Goal: Transaction & Acquisition: Purchase product/service

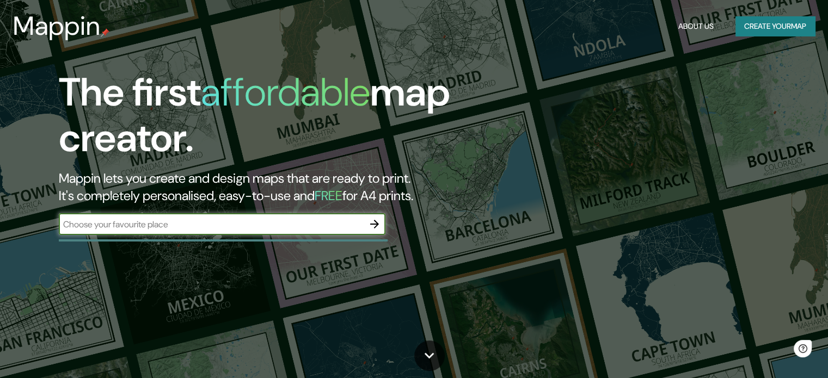
click at [771, 32] on button "Create your map" at bounding box center [774, 26] width 79 height 20
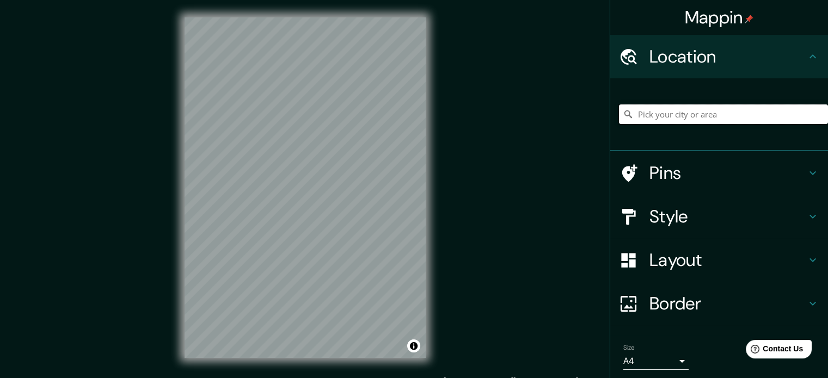
click at [671, 112] on input "Pick your city or area" at bounding box center [723, 115] width 209 height 20
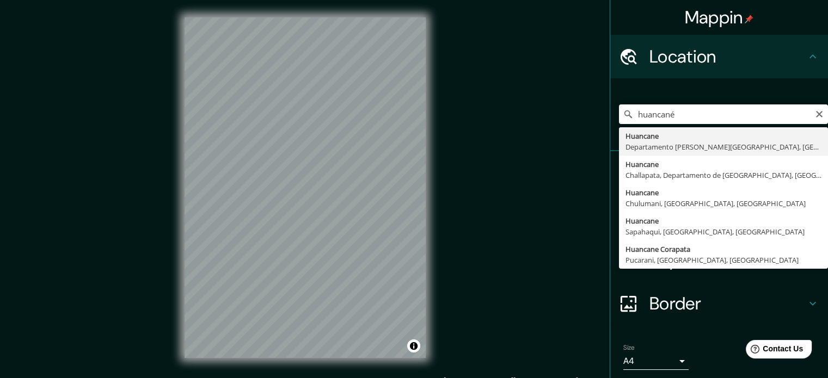
type input "Huancane, [GEOGRAPHIC_DATA][PERSON_NAME], [GEOGRAPHIC_DATA]"
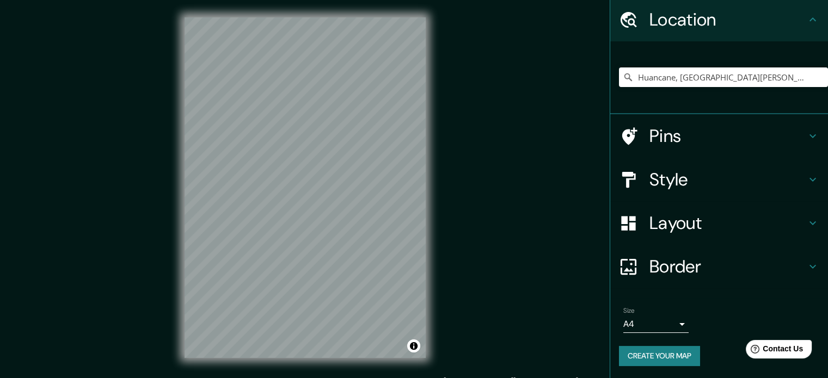
click at [793, 219] on h4 "Layout" at bounding box center [727, 223] width 157 height 22
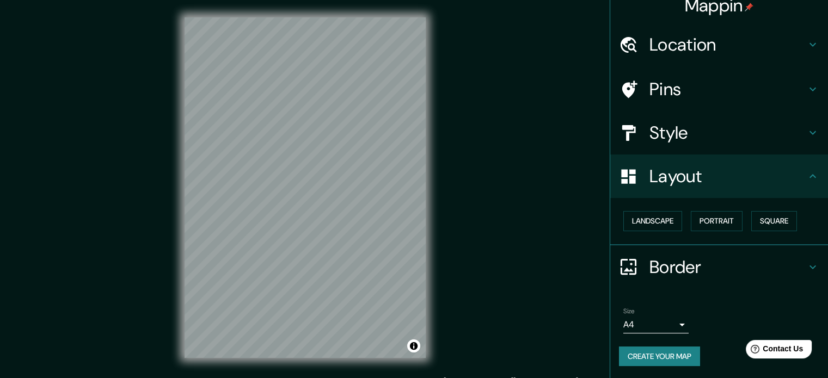
scroll to position [12, 0]
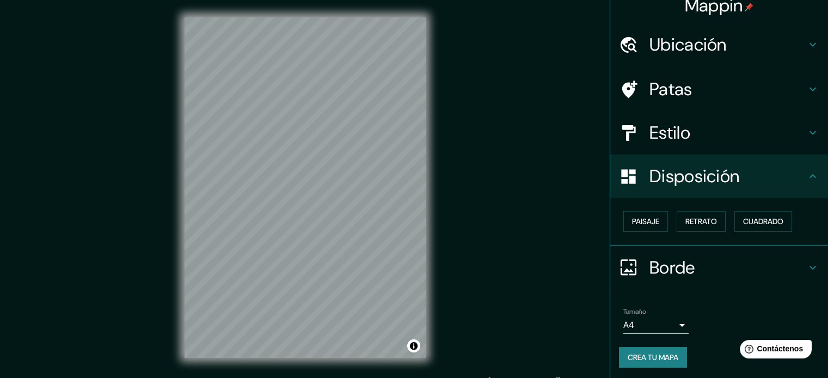
click at [544, 196] on div "Mappin Ubicación Huancane, [GEOGRAPHIC_DATA][PERSON_NAME], [GEOGRAPHIC_DATA] Pa…" at bounding box center [414, 196] width 828 height 393
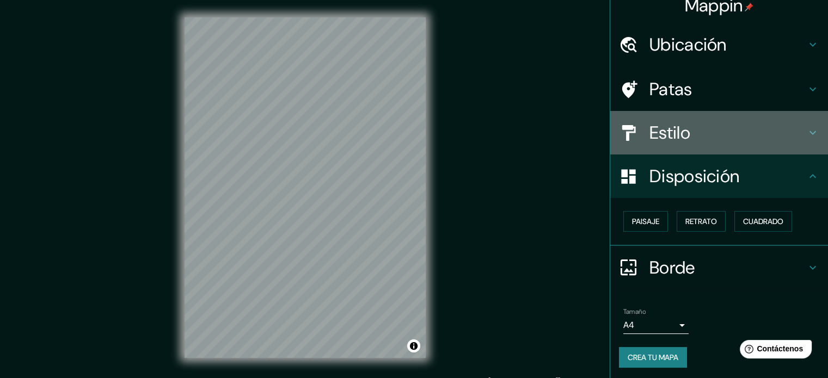
click at [772, 142] on h4 "Estilo" at bounding box center [727, 133] width 157 height 22
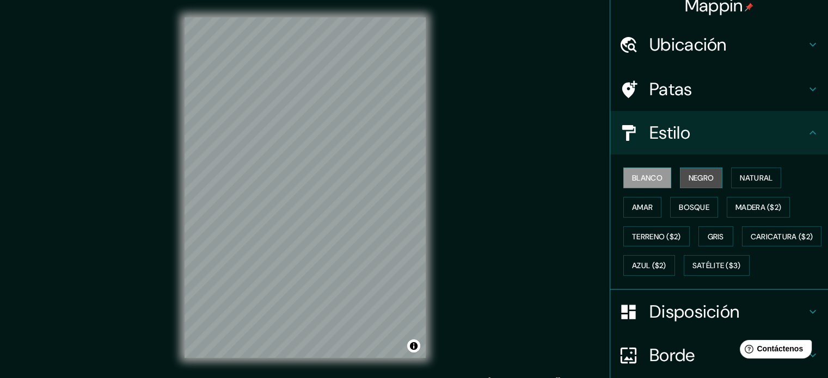
click at [701, 173] on font "Negro" at bounding box center [702, 178] width 26 height 10
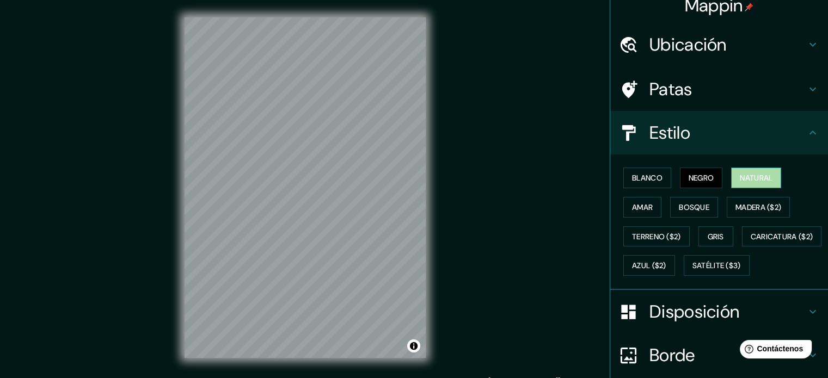
click at [759, 177] on font "Natural" at bounding box center [756, 178] width 33 height 10
click at [643, 202] on font "Amar" at bounding box center [642, 207] width 21 height 10
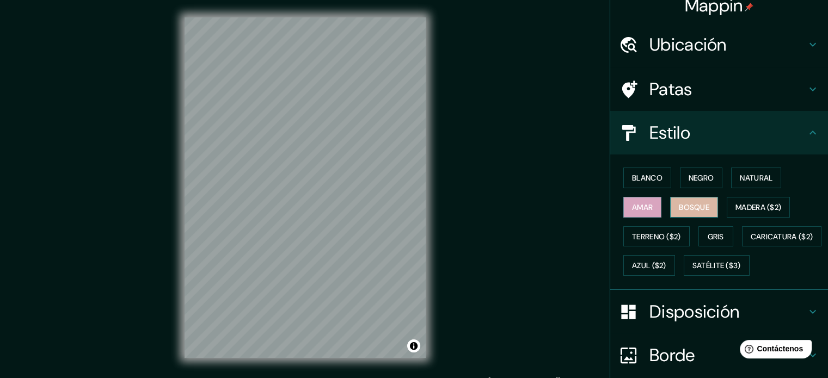
click at [681, 202] on font "Bosque" at bounding box center [694, 207] width 30 height 10
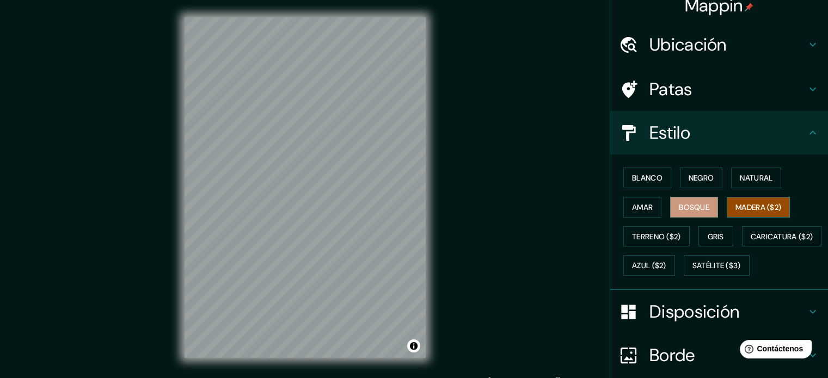
click at [763, 207] on font "Madera ($2)" at bounding box center [758, 207] width 46 height 10
click at [637, 234] on font "Terreno ($2)" at bounding box center [656, 237] width 49 height 10
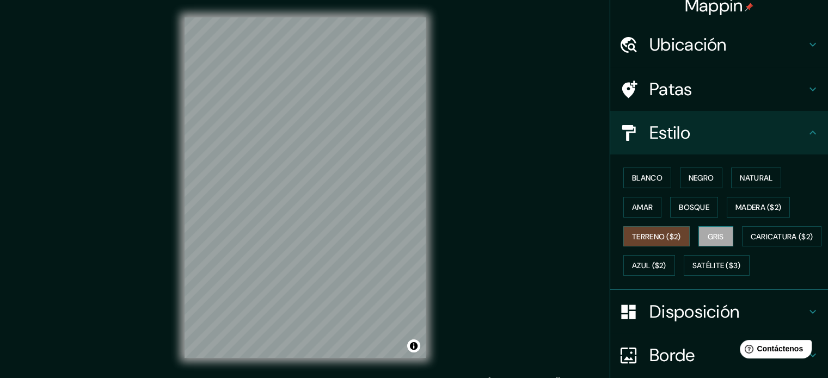
click at [709, 237] on font "Gris" at bounding box center [716, 237] width 16 height 10
click at [751, 244] on font "Caricatura ($2)" at bounding box center [782, 237] width 63 height 14
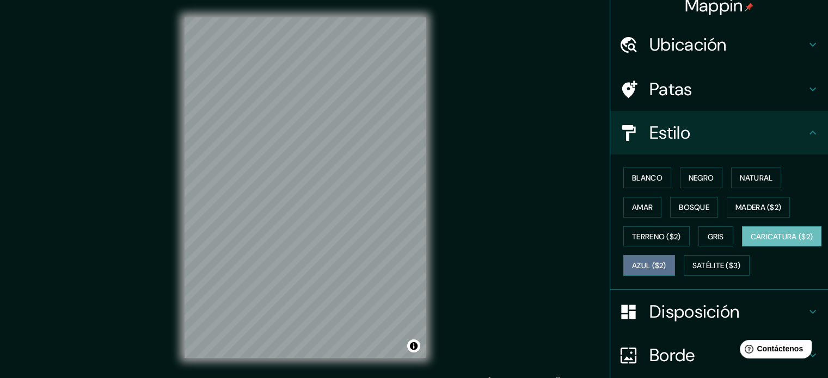
click at [666, 262] on font "Azul ($2)" at bounding box center [649, 266] width 34 height 10
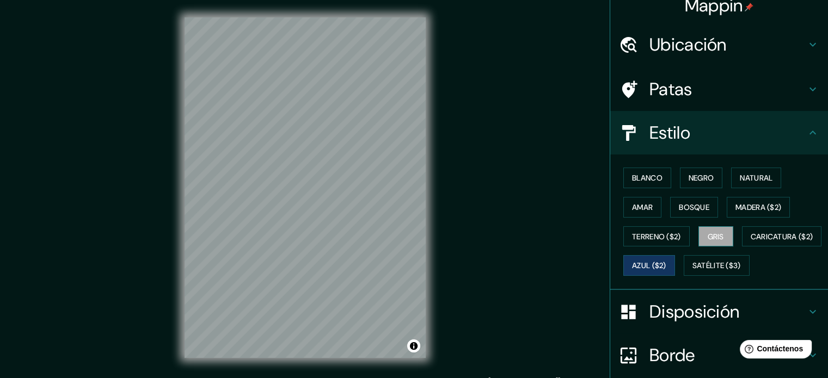
click at [720, 230] on button "Gris" at bounding box center [715, 236] width 35 height 21
click at [637, 197] on button "Amar" at bounding box center [642, 207] width 38 height 21
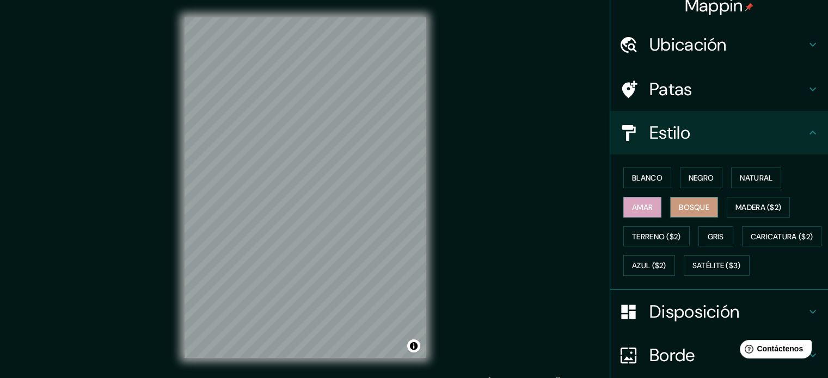
click at [694, 207] on font "Bosque" at bounding box center [694, 207] width 30 height 10
click at [644, 177] on font "Blanco" at bounding box center [647, 178] width 30 height 10
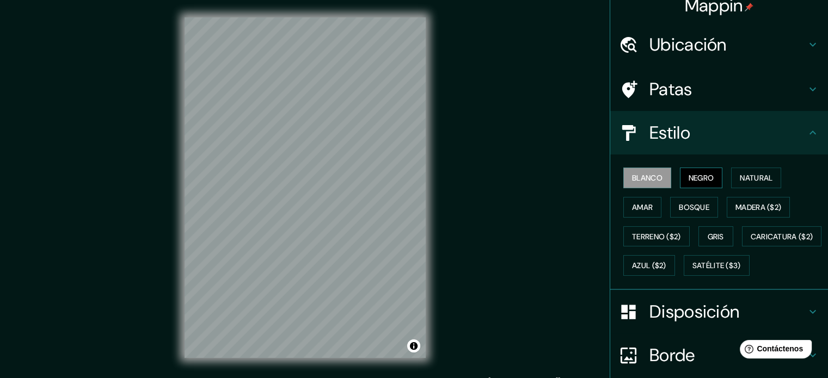
click at [695, 180] on font "Negro" at bounding box center [702, 178] width 26 height 10
click at [740, 176] on font "Natural" at bounding box center [756, 178] width 33 height 10
click at [664, 173] on div "Blanco Negro Natural Amar Bosque Madera ($2) Terreno ($2) Gris Caricatura ($2) …" at bounding box center [723, 221] width 209 height 117
click at [648, 174] on font "Blanco" at bounding box center [647, 178] width 30 height 10
click at [692, 173] on font "Negro" at bounding box center [702, 178] width 26 height 10
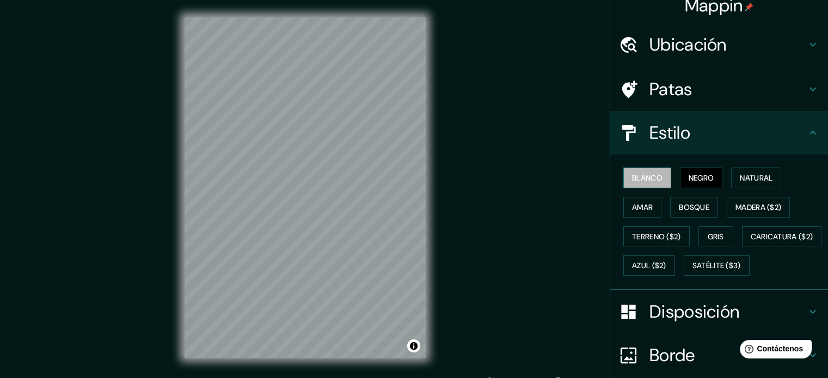
click at [652, 177] on font "Blanco" at bounding box center [647, 178] width 30 height 10
click at [689, 174] on font "Negro" at bounding box center [702, 178] width 26 height 10
click at [709, 91] on h4 "Patas" at bounding box center [727, 89] width 157 height 22
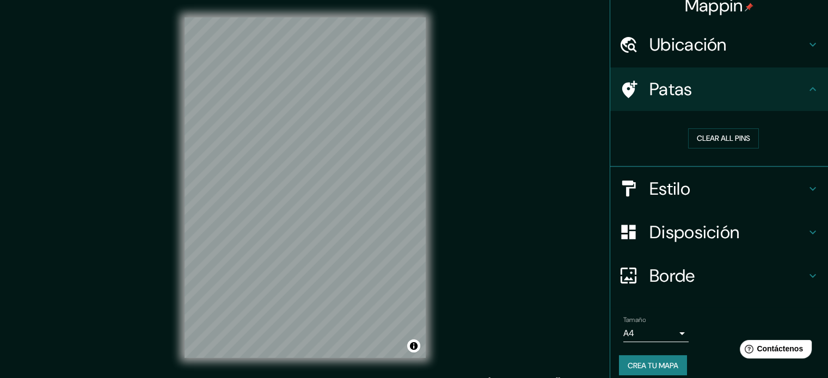
click at [721, 103] on div "Patas" at bounding box center [719, 89] width 218 height 44
click at [772, 82] on h4 "Patas" at bounding box center [727, 89] width 157 height 22
click at [812, 86] on div "Patas" at bounding box center [719, 89] width 218 height 44
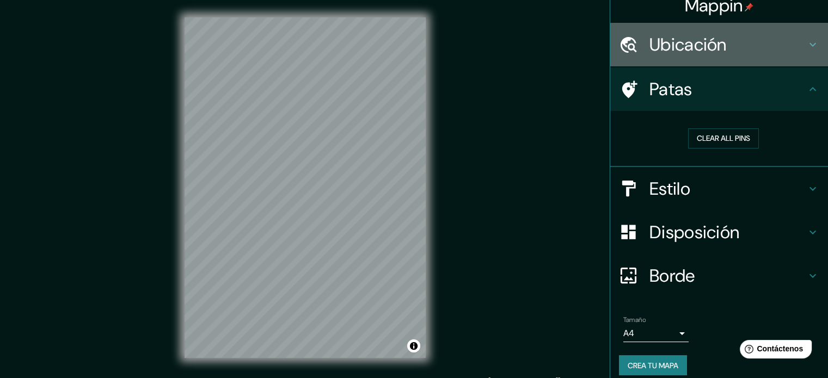
click at [793, 48] on h4 "Ubicación" at bounding box center [727, 45] width 157 height 22
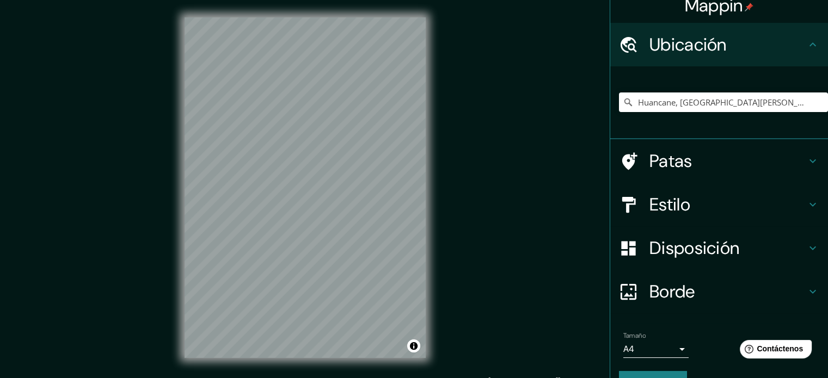
click at [806, 44] on icon at bounding box center [812, 44] width 13 height 13
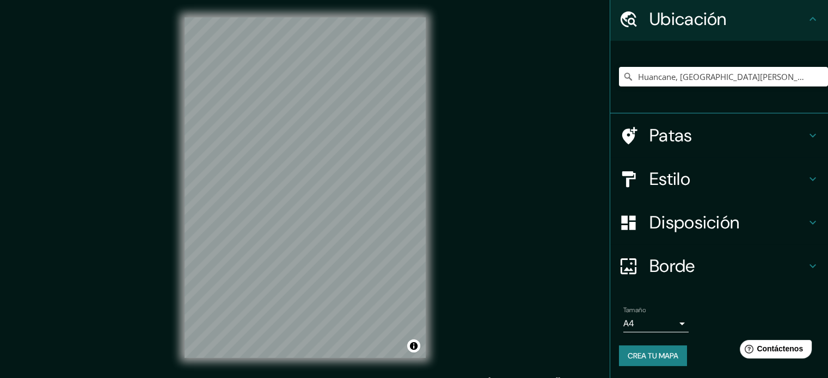
click at [809, 266] on icon at bounding box center [812, 267] width 7 height 4
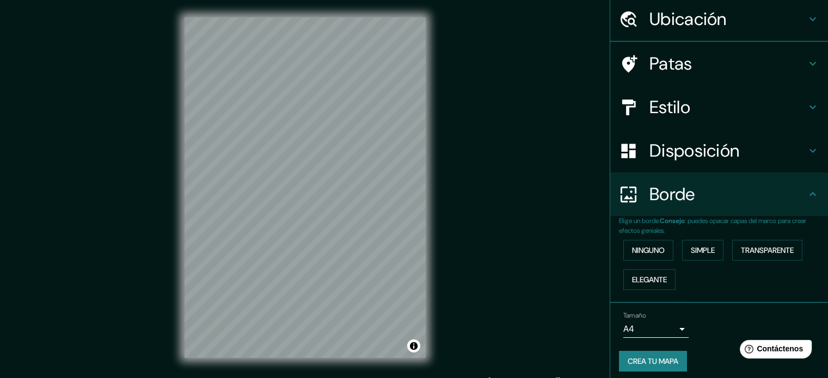
scroll to position [38, 0]
click at [691, 245] on font "Simple" at bounding box center [703, 250] width 24 height 10
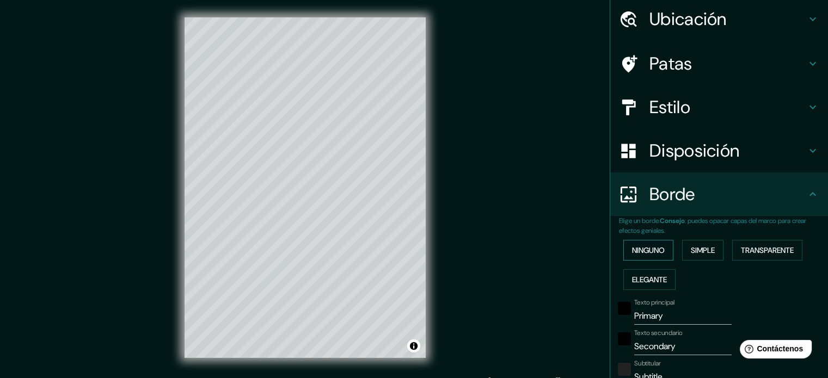
click at [659, 247] on button "Ninguno" at bounding box center [648, 250] width 50 height 21
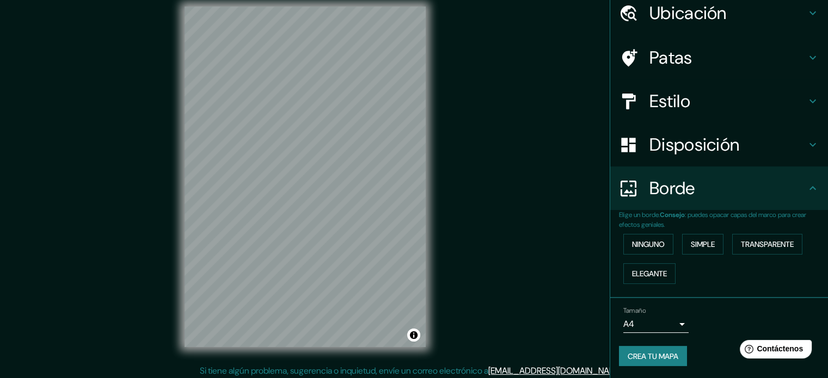
scroll to position [14, 0]
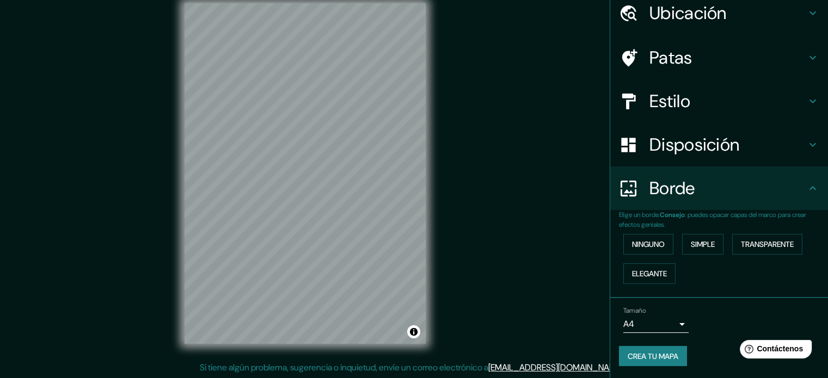
click at [675, 324] on body "Mappin Ubicación Huancane, [GEOGRAPHIC_DATA][PERSON_NAME], [GEOGRAPHIC_DATA] Pa…" at bounding box center [414, 175] width 828 height 378
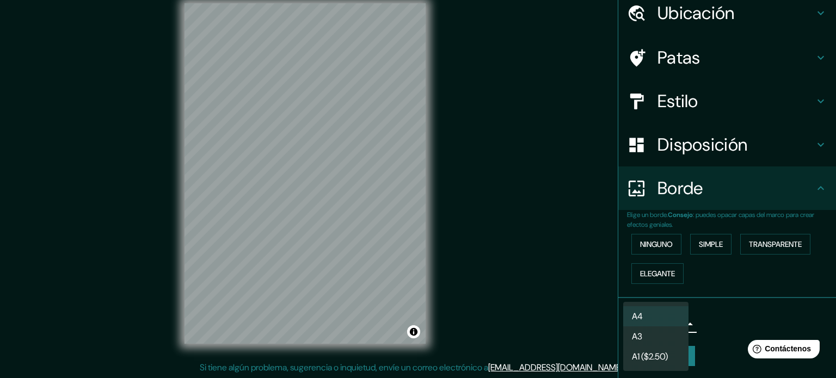
click at [670, 336] on li "A3" at bounding box center [655, 337] width 65 height 20
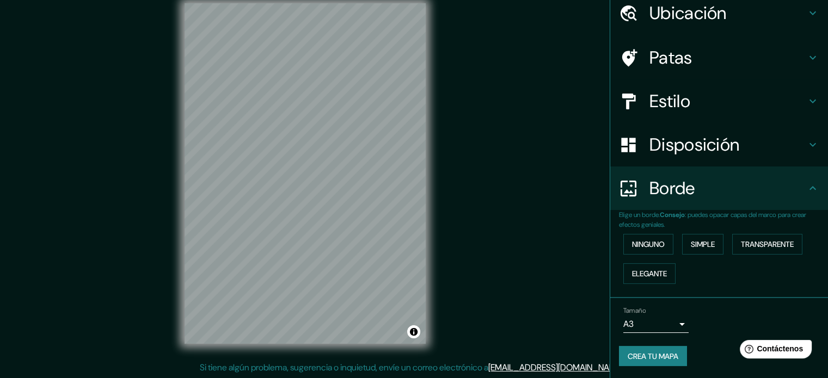
click at [647, 352] on font "Crea tu mapa" at bounding box center [653, 357] width 51 height 10
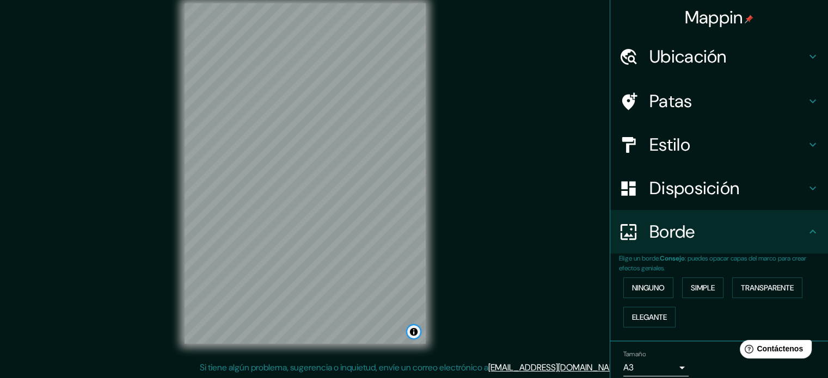
click at [414, 332] on button "Activar o desactivar atribución" at bounding box center [413, 332] width 13 height 13
click at [385, 330] on font "Mejora este mapa" at bounding box center [377, 332] width 55 height 8
click at [541, 257] on div "Mappin Ubicación Huancane, [GEOGRAPHIC_DATA][PERSON_NAME], [GEOGRAPHIC_DATA] Pa…" at bounding box center [414, 182] width 828 height 393
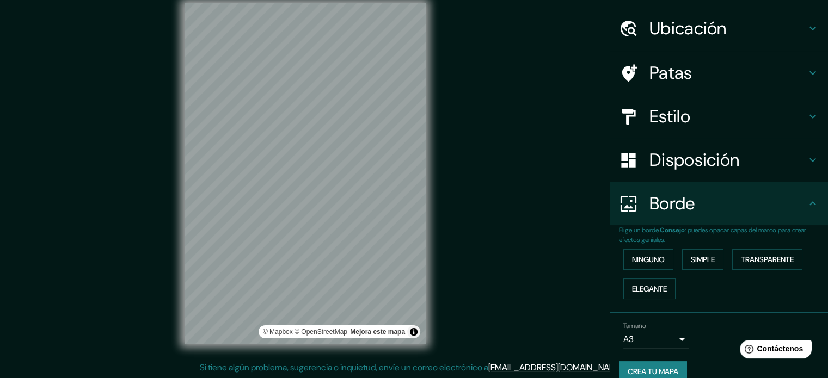
scroll to position [44, 0]
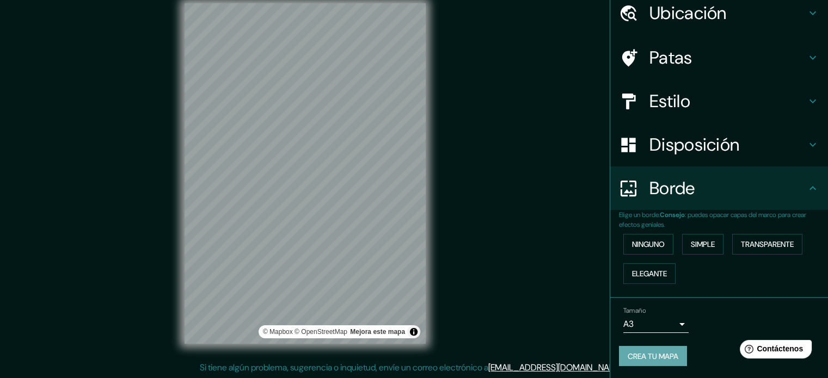
click at [636, 352] on font "Crea tu mapa" at bounding box center [653, 357] width 51 height 10
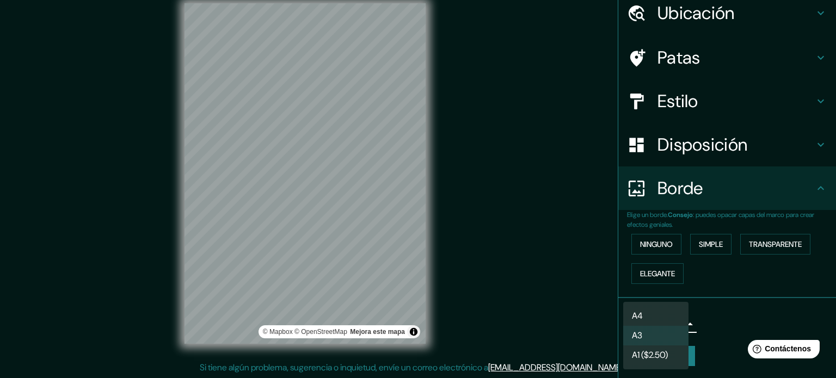
click at [671, 326] on body "Mappin Ubicación Huancane, [GEOGRAPHIC_DATA][PERSON_NAME], [GEOGRAPHIC_DATA] Pa…" at bounding box center [418, 175] width 836 height 378
click at [649, 316] on li "A4" at bounding box center [655, 316] width 65 height 20
type input "single"
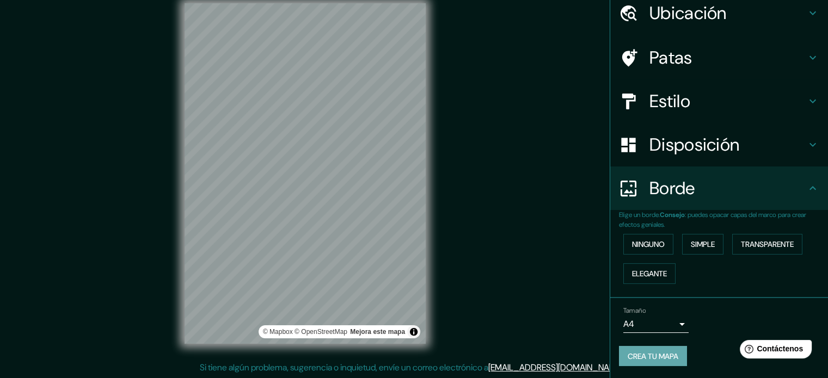
click at [635, 352] on font "Crea tu mapa" at bounding box center [653, 357] width 51 height 10
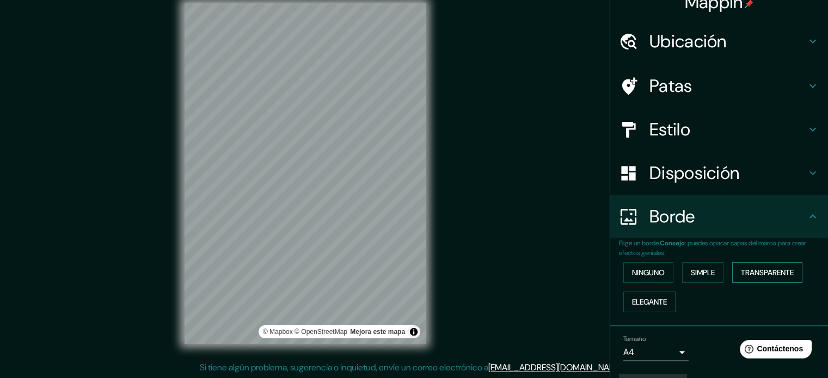
scroll to position [0, 0]
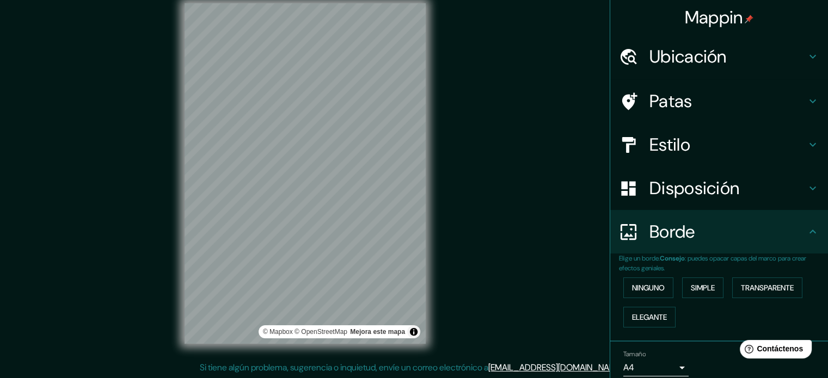
click at [700, 197] on font "Disposición" at bounding box center [694, 188] width 90 height 23
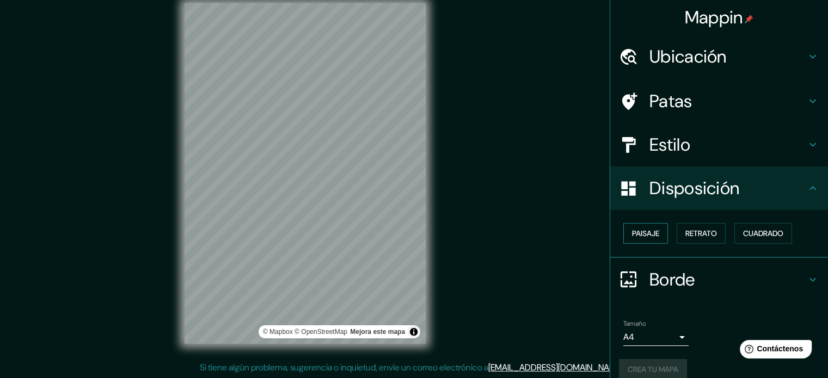
click at [640, 232] on font "Paisaje" at bounding box center [645, 234] width 27 height 10
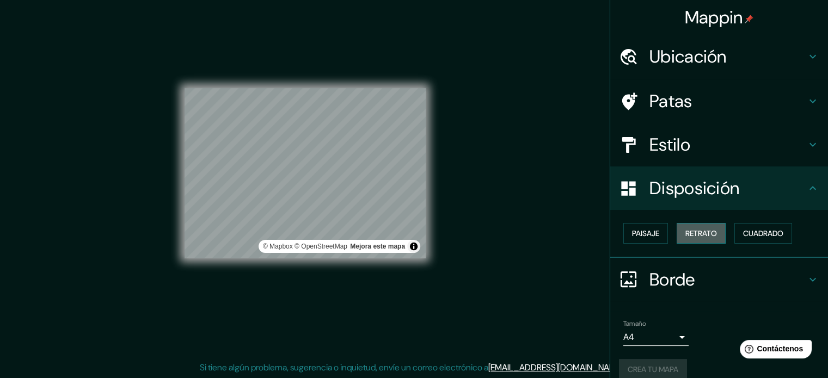
click at [695, 230] on font "Retrato" at bounding box center [701, 234] width 32 height 10
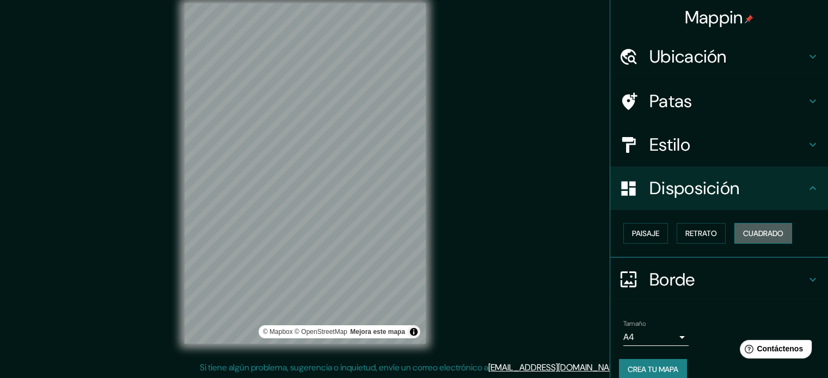
click at [751, 234] on font "Cuadrado" at bounding box center [763, 234] width 40 height 10
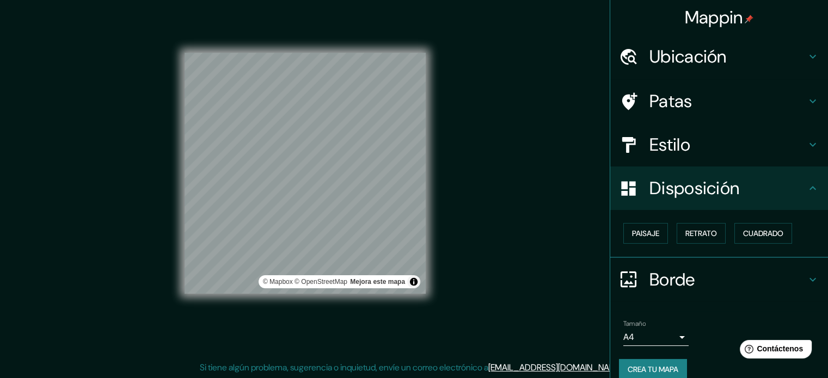
click at [501, 218] on div "Mappin Ubicación Huancane, [GEOGRAPHIC_DATA][PERSON_NAME], [GEOGRAPHIC_DATA] Pa…" at bounding box center [414, 182] width 828 height 393
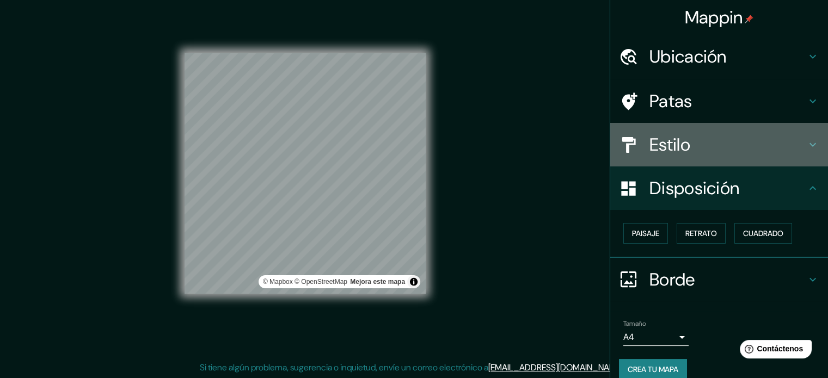
click at [671, 138] on font "Estilo" at bounding box center [669, 144] width 41 height 23
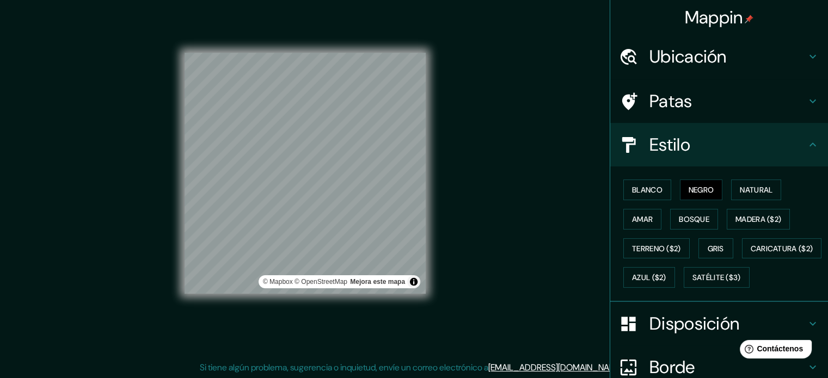
click at [677, 105] on font "Patas" at bounding box center [670, 101] width 43 height 23
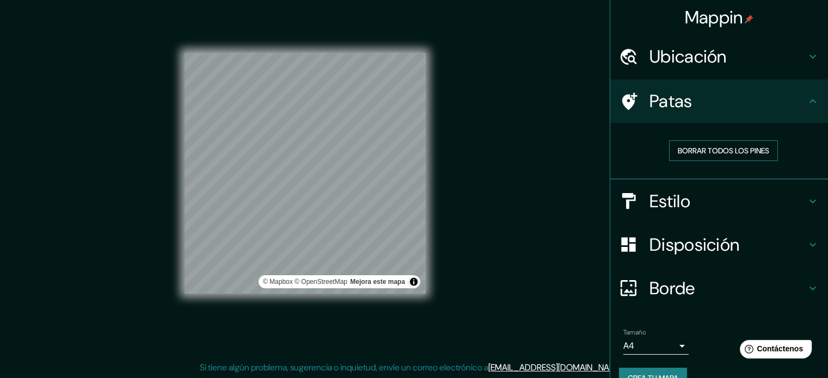
click at [685, 148] on font "Borrar todos los pines" at bounding box center [723, 151] width 91 height 10
click at [686, 143] on button "Borrar todos los pines" at bounding box center [723, 150] width 109 height 21
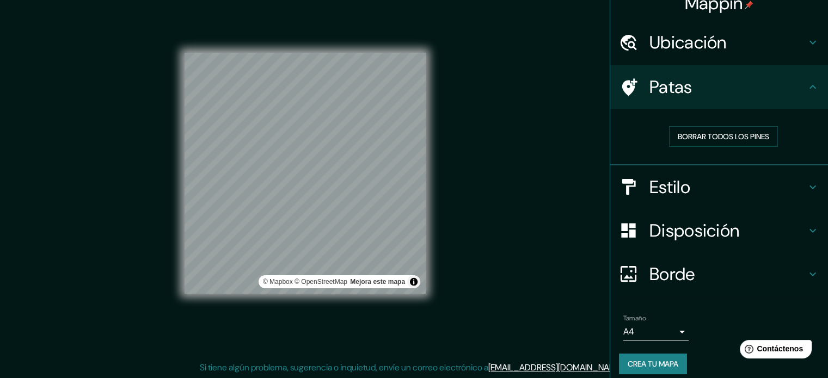
scroll to position [22, 0]
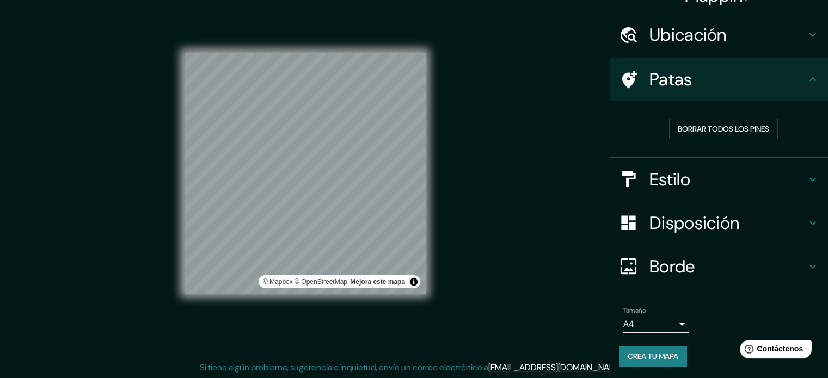
click at [653, 352] on font "Crea tu mapa" at bounding box center [653, 357] width 51 height 10
click at [668, 355] on font "Crea tu mapa" at bounding box center [653, 357] width 51 height 10
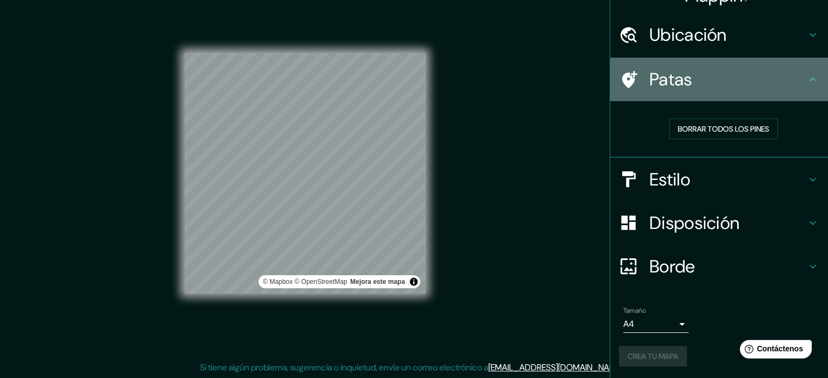
click at [765, 71] on h4 "Patas" at bounding box center [727, 80] width 157 height 22
drag, startPoint x: 792, startPoint y: 71, endPoint x: 800, endPoint y: 76, distance: 9.1
click at [794, 71] on h4 "Patas" at bounding box center [727, 80] width 157 height 22
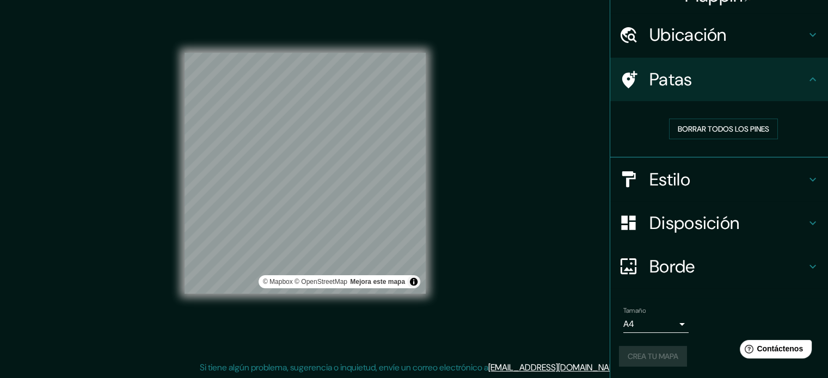
click at [806, 76] on icon at bounding box center [812, 79] width 13 height 13
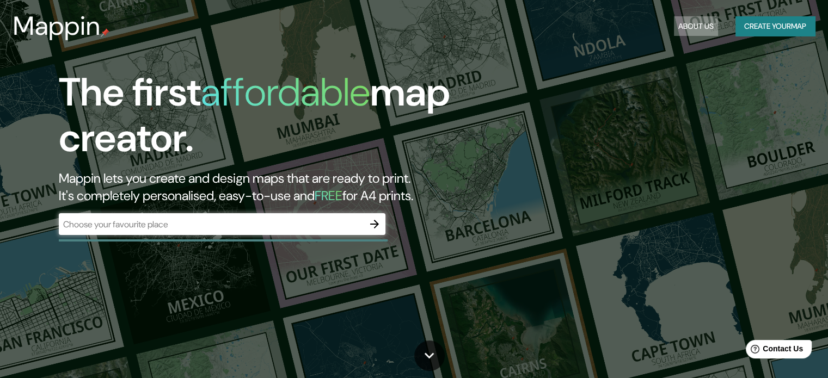
click at [692, 29] on button "About Us" at bounding box center [696, 26] width 44 height 20
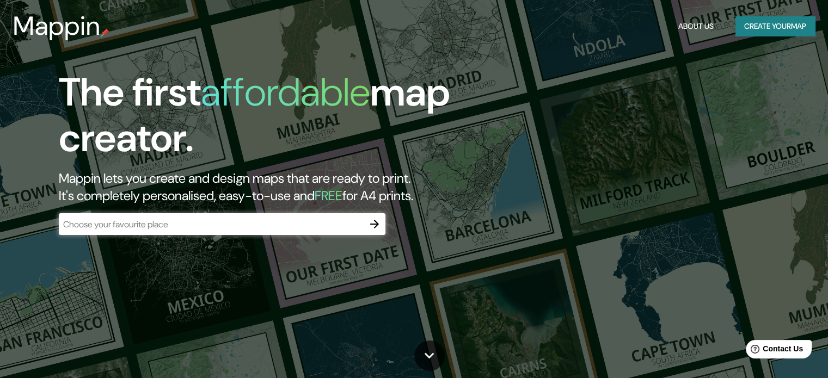
click at [698, 28] on button "About Us" at bounding box center [696, 26] width 44 height 20
